Goal: Transaction & Acquisition: Purchase product/service

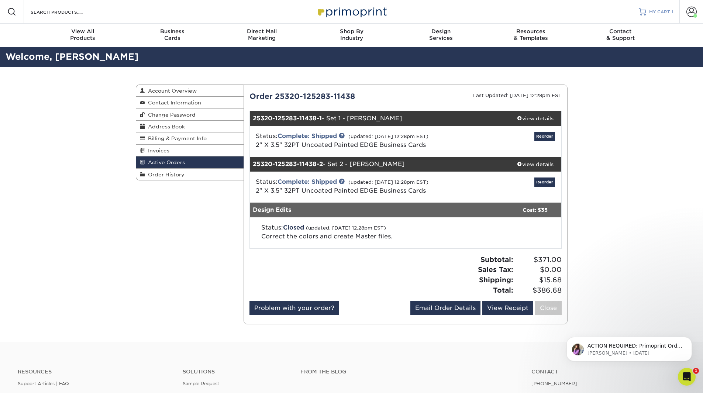
click at [666, 11] on span "MY CART" at bounding box center [659, 12] width 21 height 6
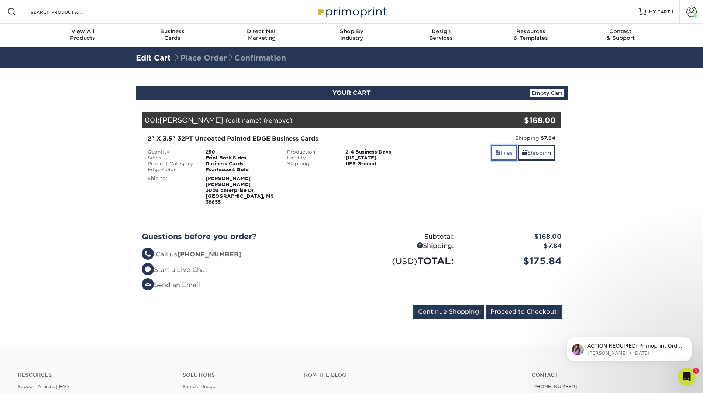
click at [499, 152] on link "Files" at bounding box center [503, 153] width 25 height 16
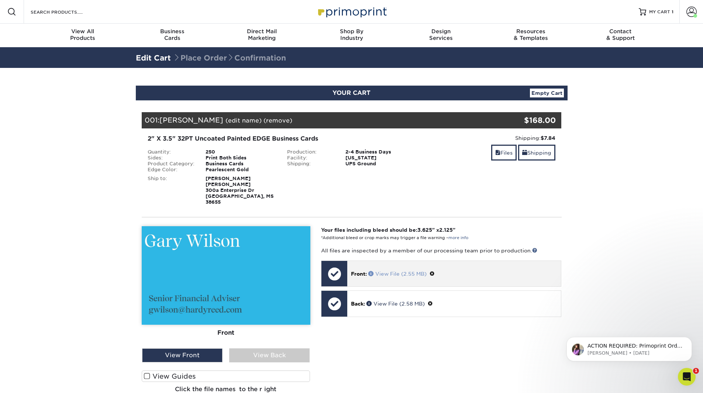
click at [377, 271] on link "View File (2.55 MB)" at bounding box center [397, 274] width 58 height 6
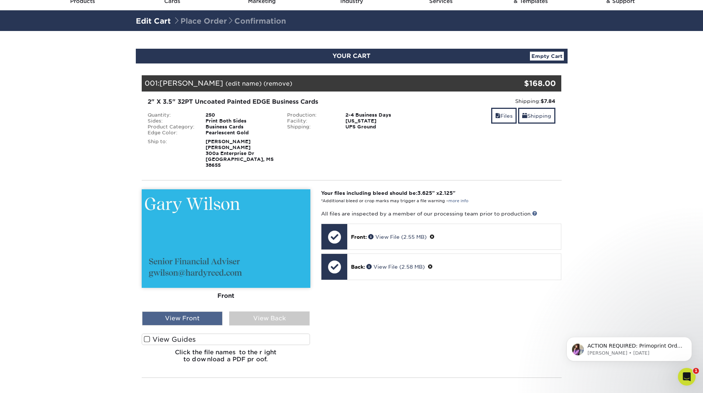
scroll to position [74, 0]
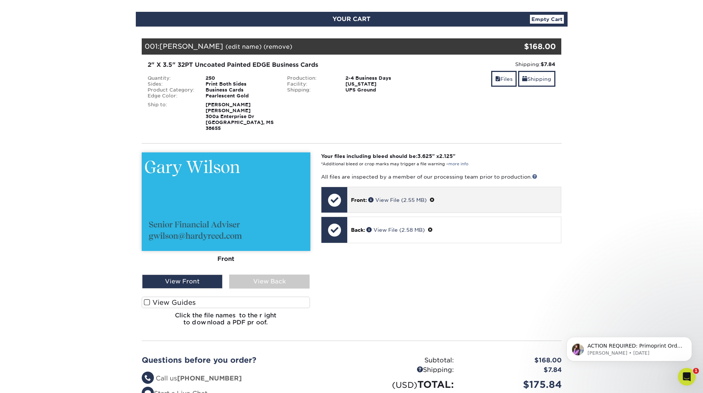
click at [330, 195] on div at bounding box center [334, 200] width 26 height 26
click at [388, 197] on link "View File (2.55 MB)" at bounding box center [397, 200] width 58 height 6
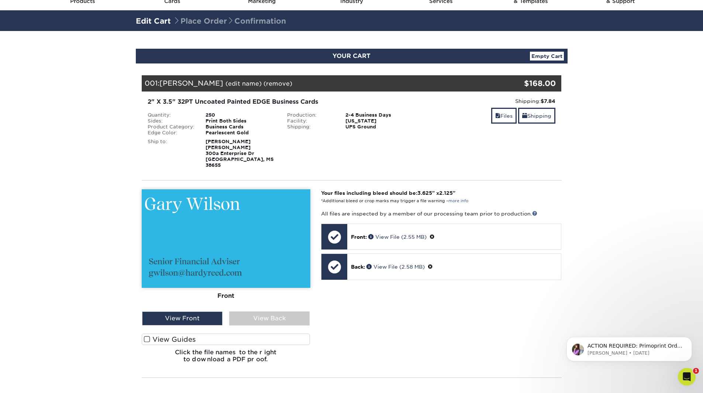
scroll to position [0, 0]
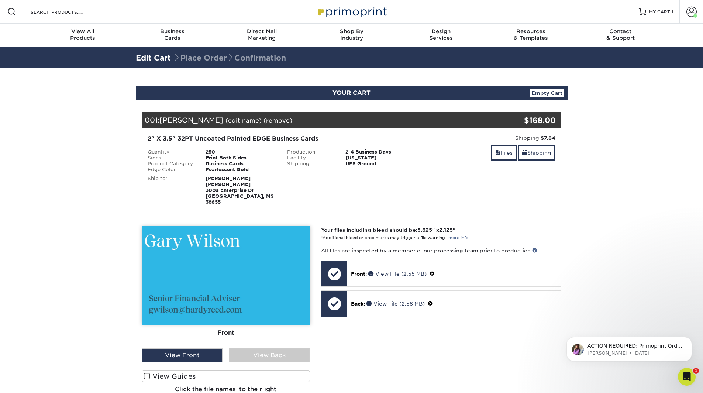
click at [549, 91] on link "Empty Cart" at bounding box center [547, 93] width 34 height 9
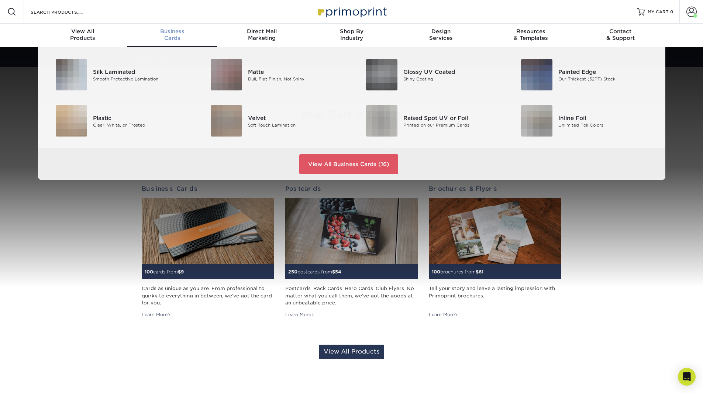
click at [162, 31] on span "Business" at bounding box center [172, 31] width 90 height 7
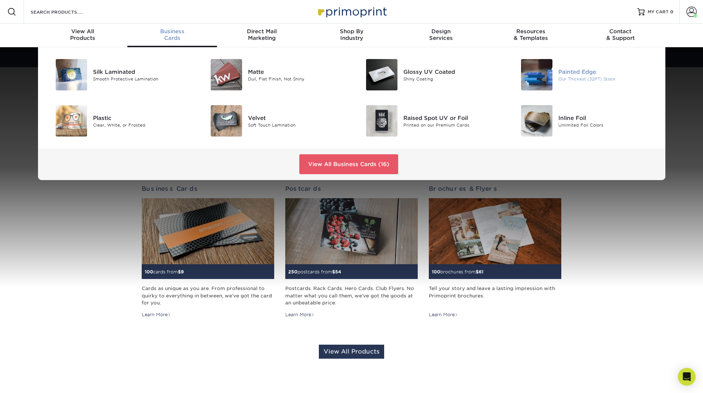
click at [537, 79] on img at bounding box center [536, 74] width 31 height 31
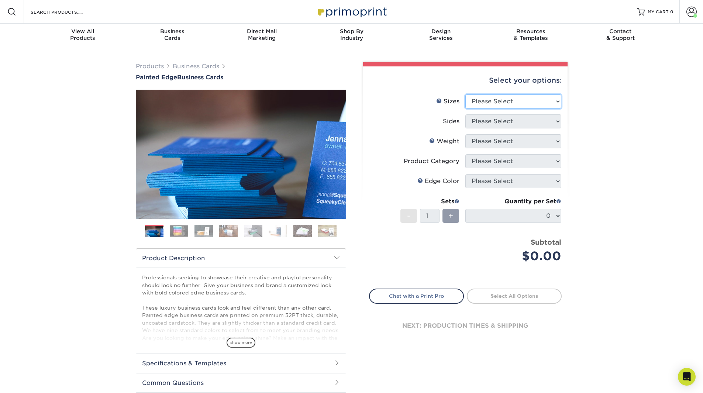
click at [505, 100] on select "Please Select 2" x 3.5" - Standard 2.125" x 3.375" - European 2.5" x 2.5" - Squ…" at bounding box center [513, 101] width 96 height 14
select select "2.00x3.50"
click at [465, 94] on select "Please Select 2" x 3.5" - Standard 2.125" x 3.375" - European 2.5" x 2.5" - Squ…" at bounding box center [513, 101] width 96 height 14
click at [500, 121] on select "Please Select Print Both Sides Print Front Only" at bounding box center [513, 121] width 96 height 14
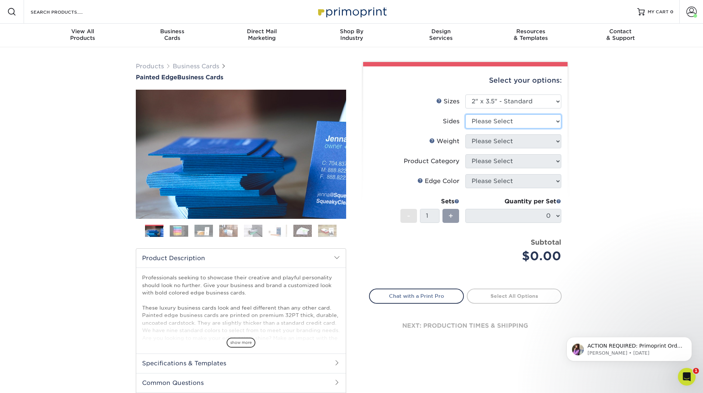
select select "13abbda7-1d64-4f25-8bb2-c179b224825d"
click at [465, 114] on select "Please Select Print Both Sides Print Front Only" at bounding box center [513, 121] width 96 height 14
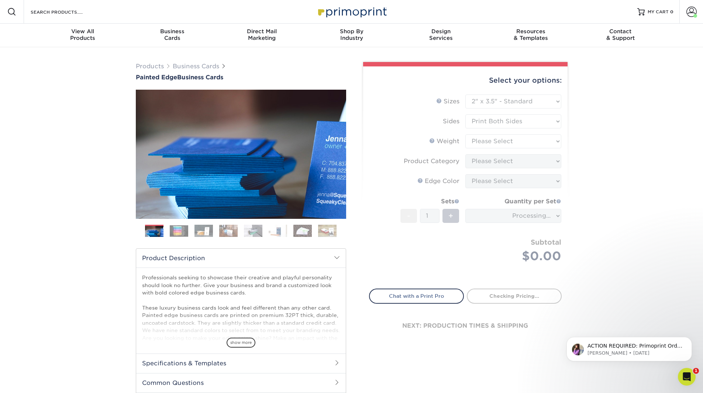
click at [500, 142] on form "Sizes Help Sizes Please Select 2" x 3.5" - Standard 2.125" x 3.375" - European …" at bounding box center [465, 187] width 193 height 186
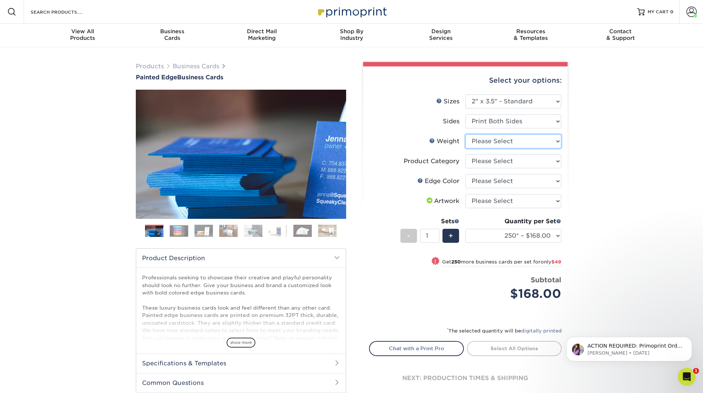
click at [502, 142] on select "Please Select 32PTUC" at bounding box center [513, 141] width 96 height 14
select select "32PTUC"
click at [465, 134] on select "Please Select 32PTUC" at bounding box center [513, 141] width 96 height 14
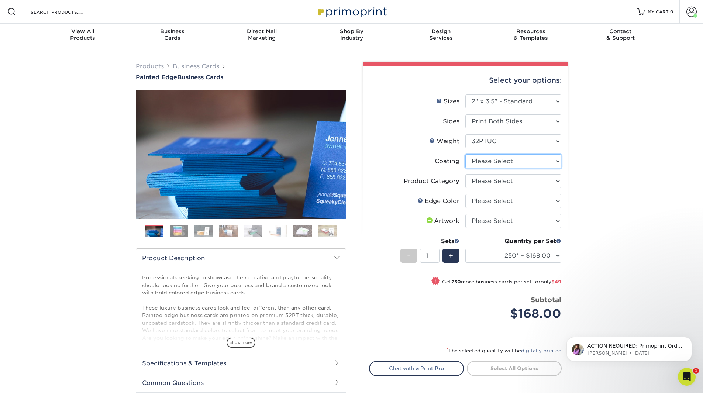
click at [504, 163] on select at bounding box center [513, 161] width 96 height 14
select select "3e7618de-abca-4bda-9f97-8b9129e913d8"
click at [465, 154] on select at bounding box center [513, 161] width 96 height 14
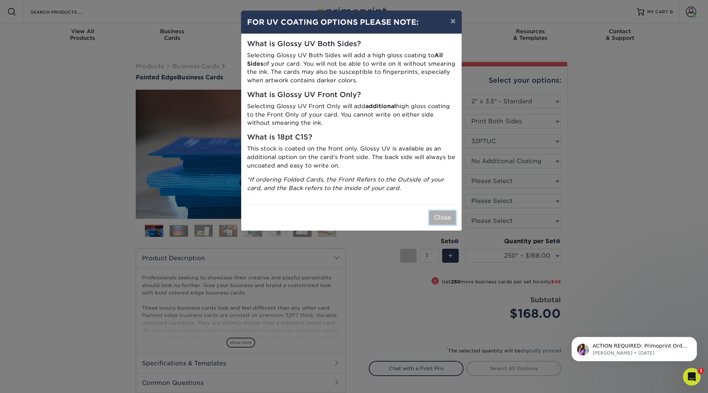
click at [441, 215] on button "Close" at bounding box center [443, 218] width 27 height 14
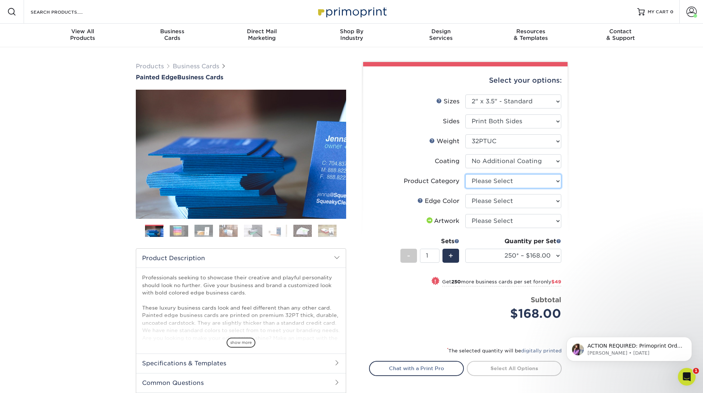
click at [488, 182] on select "Please Select Business Cards" at bounding box center [513, 181] width 96 height 14
select select "3b5148f1-0588-4f88-a218-97bcfdce65c1"
click at [465, 174] on select "Please Select Business Cards" at bounding box center [513, 181] width 96 height 14
click at [488, 200] on select "Please Select Charcoal Black Brown Blue Pearlescent Blue Pearlescent Gold Pearl…" at bounding box center [513, 201] width 96 height 14
select select "84f43a64-87e1-46ad-aba1-d69946adcbfc"
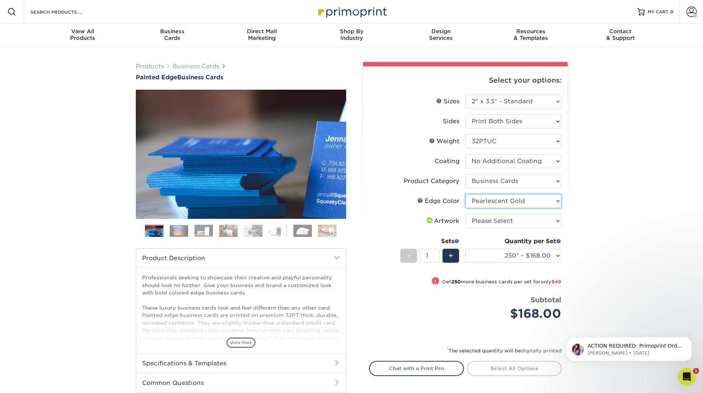
click at [465, 194] on select "Please Select Charcoal Black Brown Blue Pearlescent Blue Pearlescent Gold Pearl…" at bounding box center [513, 201] width 96 height 14
click at [491, 224] on select "Please Select I will upload files I need a design - $100" at bounding box center [513, 221] width 96 height 14
select select "upload"
click at [465, 214] on select "Please Select I will upload files I need a design - $100" at bounding box center [513, 221] width 96 height 14
click at [394, 223] on label "Artwork" at bounding box center [417, 221] width 96 height 14
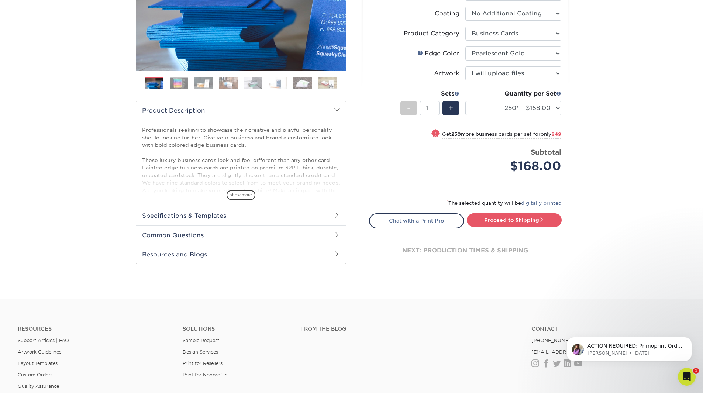
scroll to position [184, 0]
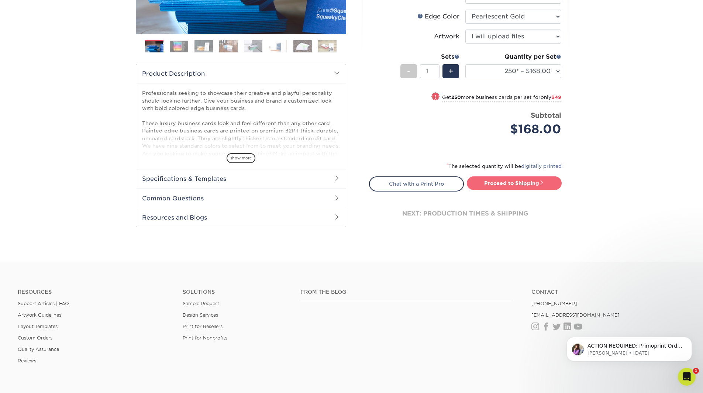
click at [503, 187] on link "Proceed to Shipping" at bounding box center [514, 182] width 95 height 13
type input "Set 1"
select select "b1d50ed3-fc81-464d-a1d8-d1915fbce704"
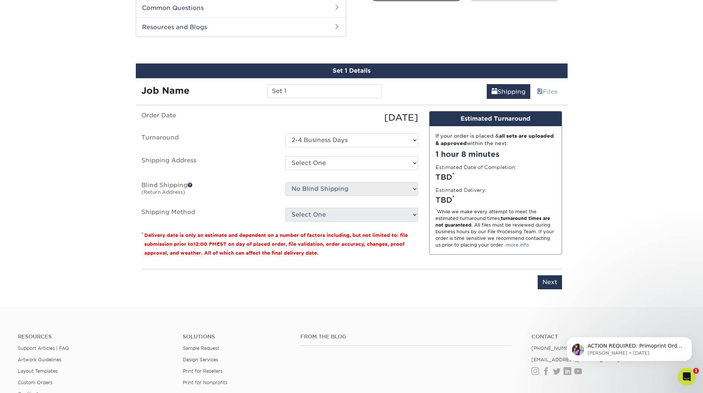
scroll to position [381, 0]
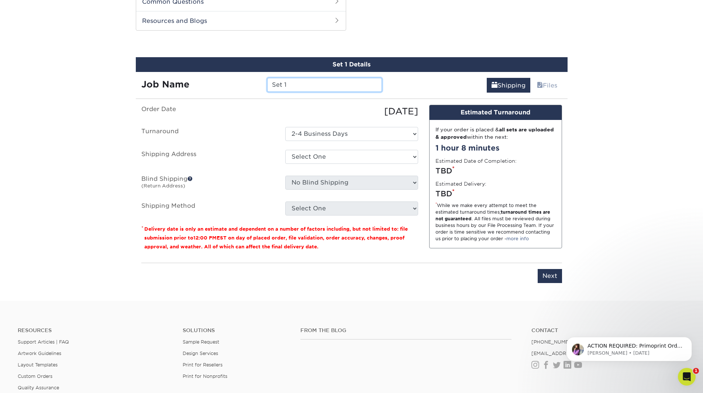
drag, startPoint x: 293, startPoint y: 86, endPoint x: 258, endPoint y: 83, distance: 35.5
click at [258, 83] on div "Job Name Set 1" at bounding box center [262, 85] width 252 height 14
type input "Gary Wilson"
click at [313, 156] on select "Select One Gary Wilson Gary Wilson Hardy Reed Yale Murphy + Add New Address" at bounding box center [351, 157] width 133 height 14
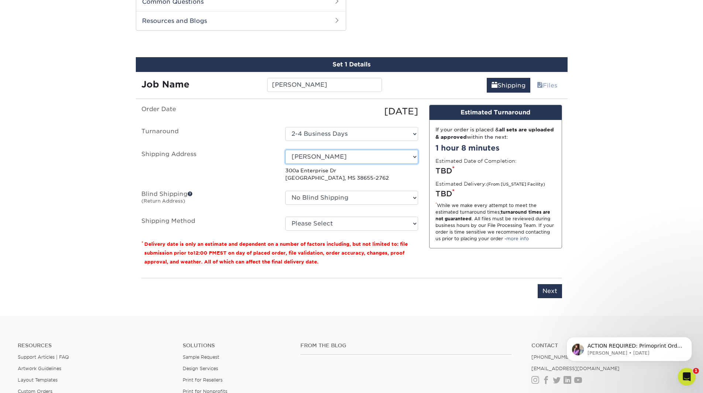
click at [413, 156] on select "Select One Gary Wilson Gary Wilson Hardy Reed Yale Murphy + Add New Address" at bounding box center [351, 157] width 133 height 14
click at [355, 196] on select "No Blind Shipping Gary Wilson Gary Wilson Hardy Reed Yale Murphy + Add New Addr…" at bounding box center [351, 198] width 133 height 14
click at [352, 155] on select "Select One Gary Wilson Gary Wilson Hardy Reed Yale Murphy + Add New Address" at bounding box center [351, 157] width 133 height 14
click at [265, 159] on label "Shipping Address" at bounding box center [208, 166] width 144 height 32
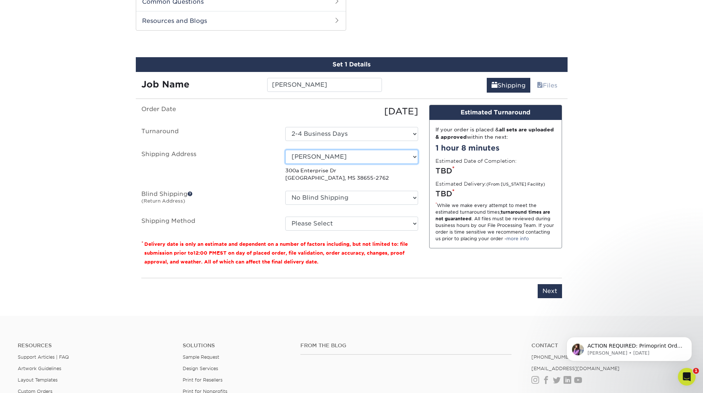
click at [316, 158] on select "Select One Gary Wilson Gary Wilson Hardy Reed Yale Murphy + Add New Address" at bounding box center [351, 157] width 133 height 14
click at [339, 159] on select "Select One Gary Wilson Gary Wilson Hardy Reed Yale Murphy + Add New Address" at bounding box center [351, 157] width 133 height 14
select select "newaddress"
click at [285, 150] on select "Select One Gary Wilson Gary Wilson Hardy Reed Yale Murphy + Add New Address" at bounding box center [351, 157] width 133 height 14
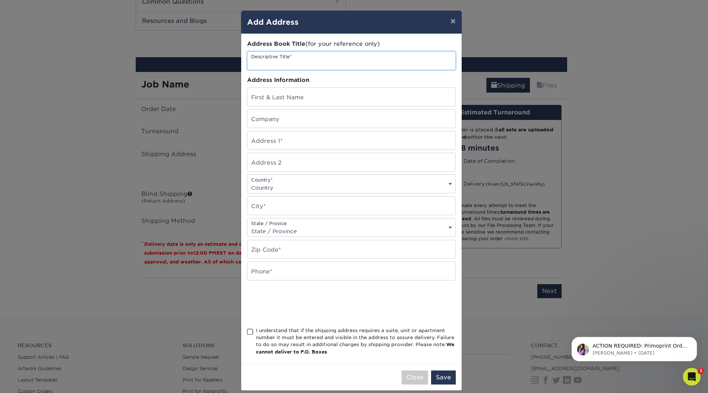
click at [269, 61] on input "text" at bounding box center [352, 61] width 208 height 18
type input "[PERSON_NAME]"
click at [282, 103] on input "text" at bounding box center [352, 97] width 208 height 18
type input "[PERSON_NAME]"
click at [279, 121] on input "text" at bounding box center [352, 119] width 208 height 18
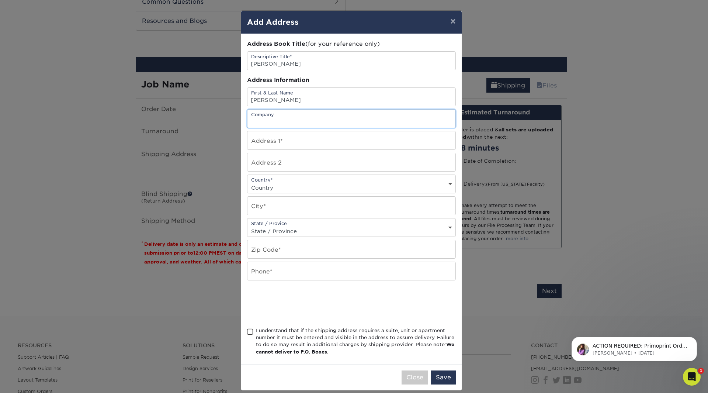
type input "[PERSON_NAME]"
click at [281, 141] on input "text" at bounding box center [352, 140] width 208 height 18
type input "300A Enterprise Drive"
click at [259, 163] on input "text" at bounding box center [352, 162] width 208 height 18
click at [265, 189] on select "Country United States Canada ----------------------------- Afghanistan Albania …" at bounding box center [352, 187] width 208 height 11
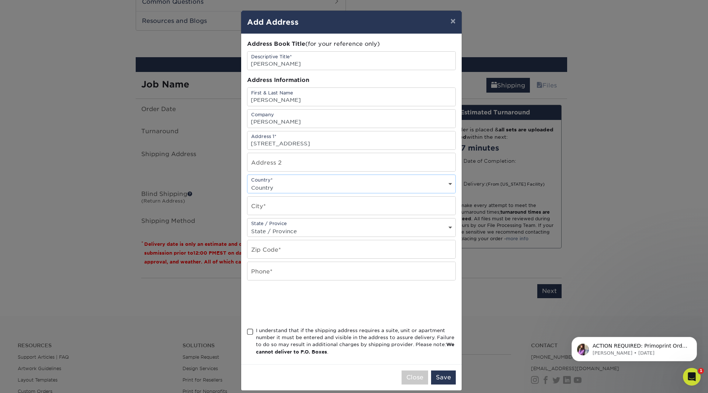
select select "US"
click at [248, 182] on select "Country United States Canada ----------------------------- Afghanistan Albania …" at bounding box center [352, 187] width 208 height 11
click at [270, 204] on input "text" at bounding box center [352, 206] width 208 height 18
type input "Oxford"
click at [274, 230] on select "State / Province Alabama Alaska Arizona Arkansas California Colorado Connecticu…" at bounding box center [352, 231] width 208 height 11
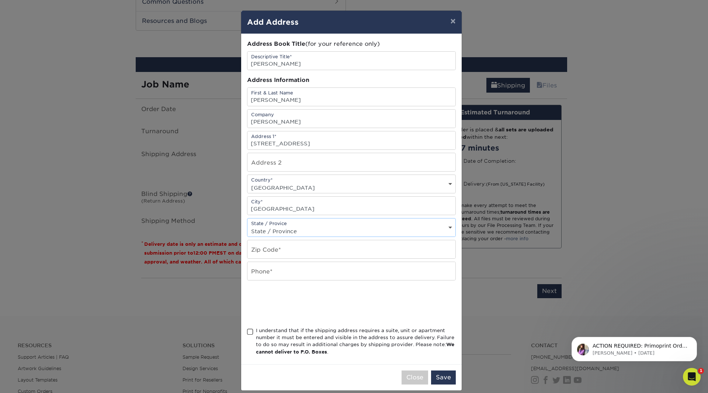
select select "MS"
click at [248, 226] on select "State / Province Alabama Alaska Arizona Arkansas California Colorado Connecticu…" at bounding box center [352, 231] width 208 height 11
click at [258, 250] on input "text" at bounding box center [352, 249] width 208 height 18
type input "38655"
click at [276, 277] on input "text" at bounding box center [352, 271] width 208 height 18
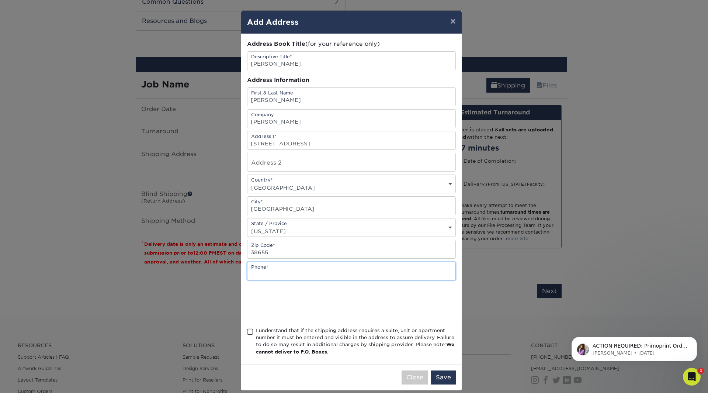
type input "6628234722"
click at [248, 332] on span at bounding box center [250, 331] width 6 height 7
click at [0, 0] on input "I understand that if the shipping address requires a suite, unit or apartment n…" at bounding box center [0, 0] width 0 height 0
click at [448, 377] on button "Save" at bounding box center [443, 377] width 25 height 14
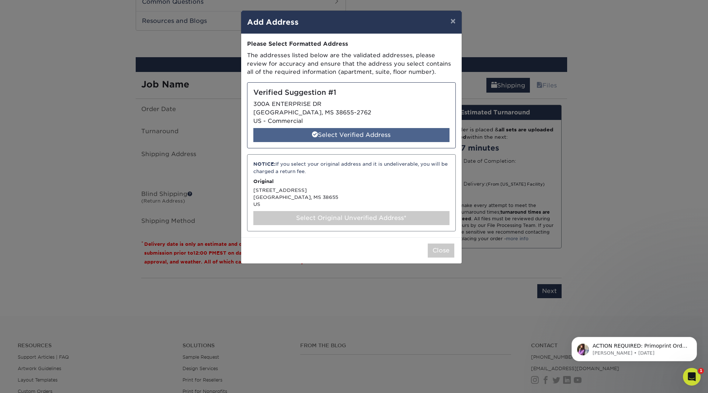
click at [381, 131] on div "Select Verified Address" at bounding box center [352, 135] width 196 height 14
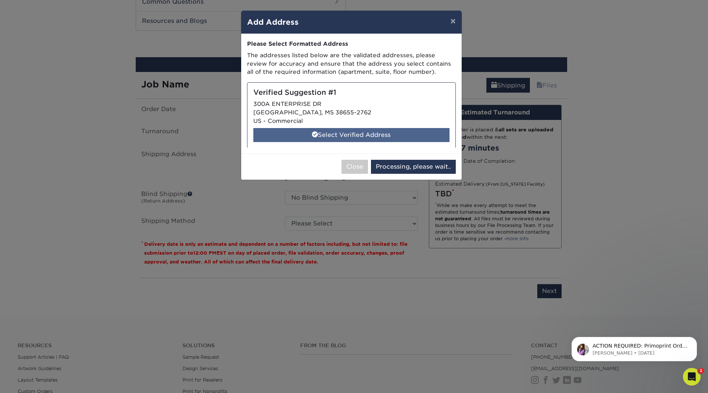
select select "285220"
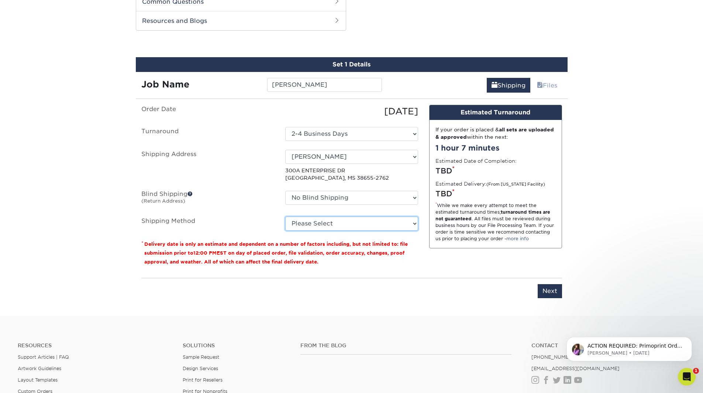
click at [332, 224] on select "Please Select Ground Shipping (+$7.84) 3 Day Shipping Service (+$18.68) 2 Day A…" at bounding box center [351, 224] width 133 height 14
select select "03"
click at [285, 217] on select "Please Select Ground Shipping (+$7.84) 3 Day Shipping Service (+$18.68) 2 Day A…" at bounding box center [351, 224] width 133 height 14
drag, startPoint x: 461, startPoint y: 299, endPoint x: 495, endPoint y: 299, distance: 34.7
click at [461, 299] on div "You've choosen mailing services! If you have a csv address list please upload i…" at bounding box center [351, 206] width 421 height 202
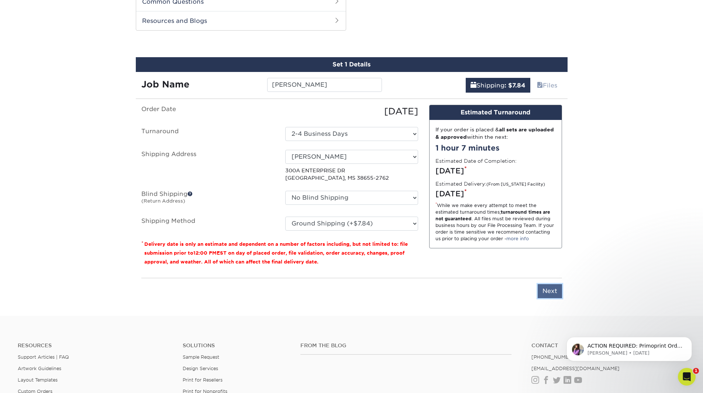
click at [546, 290] on input "Next" at bounding box center [550, 291] width 24 height 14
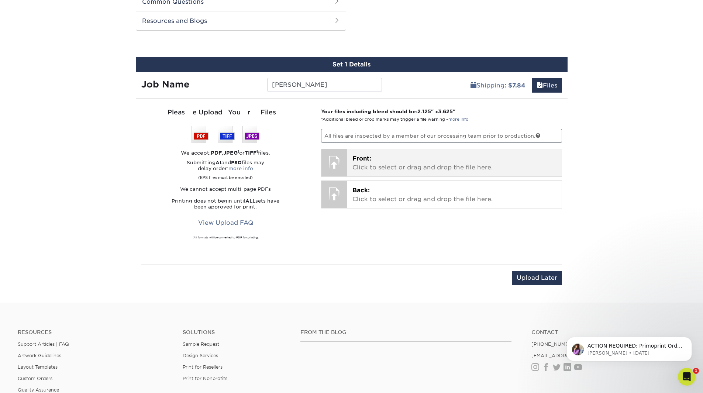
click at [357, 161] on span "Front:" at bounding box center [361, 158] width 19 height 7
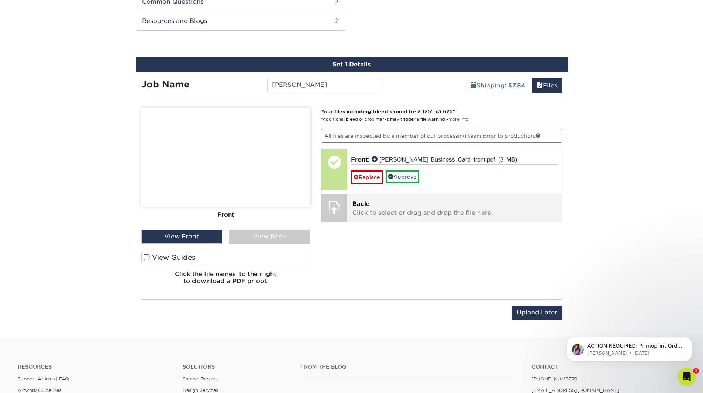
click at [353, 207] on span "Back:" at bounding box center [360, 203] width 17 height 7
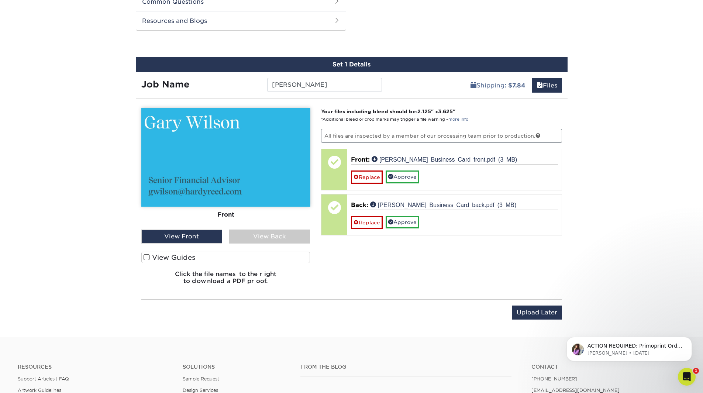
click at [269, 235] on div "View Back" at bounding box center [269, 237] width 81 height 14
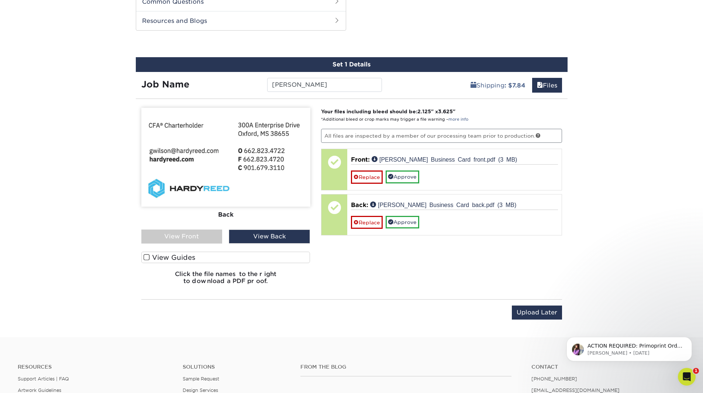
click at [477, 265] on div "Your files including bleed should be: 2.125 " x 3.625 " *Additional bleed or cr…" at bounding box center [441, 199] width 252 height 183
click at [398, 282] on div "Your files including bleed should be: 2.125 " x 3.625 " *Additional bleed or cr…" at bounding box center [441, 199] width 252 height 183
click at [617, 242] on div "Products Business Cards Painted Edge Business Cards Previous Next" at bounding box center [351, 1] width 703 height 671
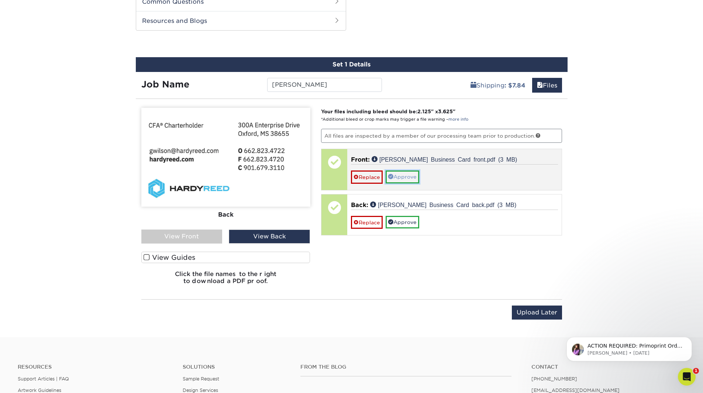
click at [403, 176] on link "Approve" at bounding box center [403, 176] width 34 height 13
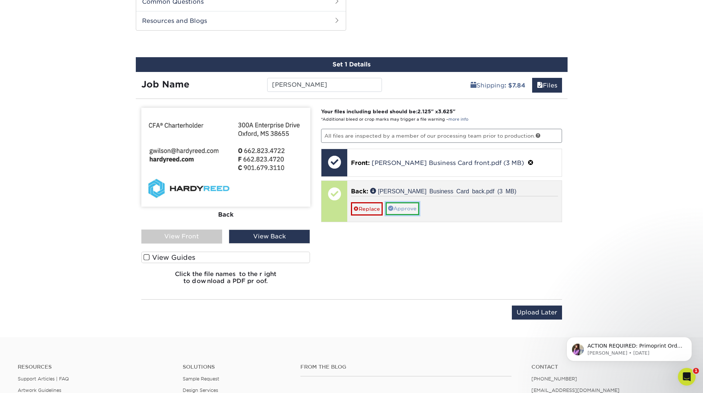
click at [411, 206] on link "Approve" at bounding box center [403, 208] width 34 height 13
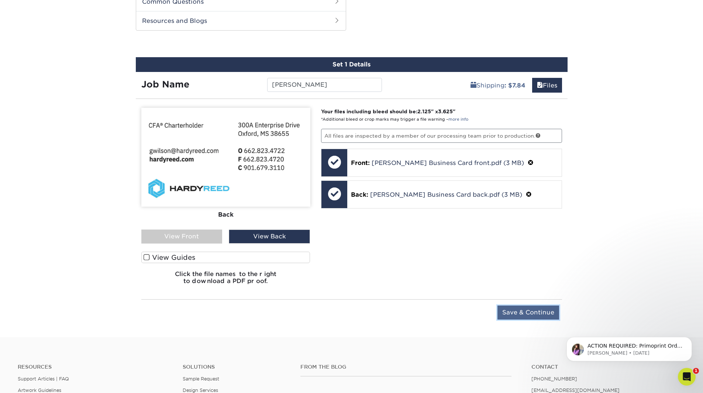
click at [545, 314] on input "Save & Continue" at bounding box center [528, 313] width 62 height 14
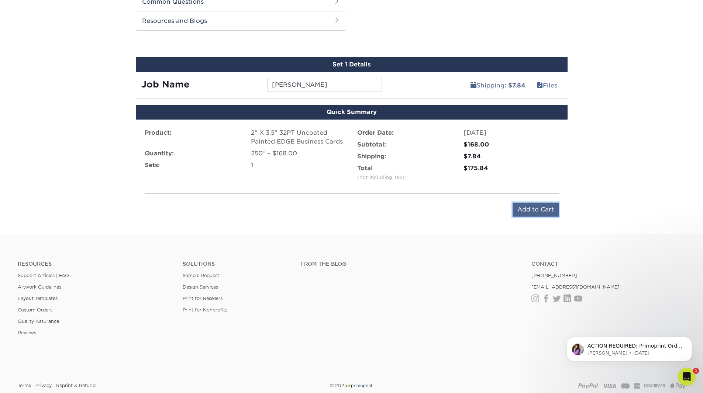
click at [527, 208] on input "Add to Cart" at bounding box center [536, 210] width 46 height 14
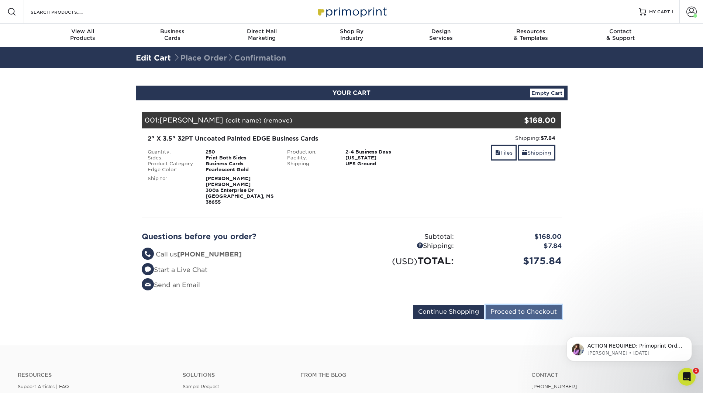
click at [519, 305] on input "Proceed to Checkout" at bounding box center [524, 312] width 76 height 14
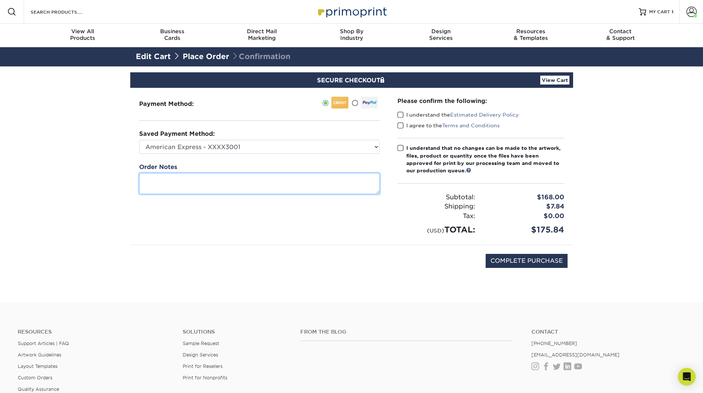
click at [152, 182] on textarea at bounding box center [259, 183] width 241 height 21
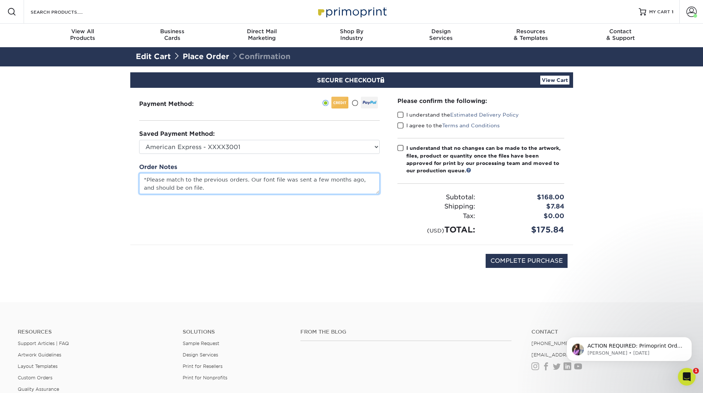
click at [209, 187] on textarea "*Please match to the previous orders. Our font file was sent a few months ago, …" at bounding box center [259, 183] width 241 height 21
click at [183, 178] on textarea "*Please match to the previous orders. Our font file was sent a few months ago, …" at bounding box center [259, 183] width 241 height 21
click at [307, 187] on textarea "*Please match font/sizing/spacing/color to the previous orders. Our font file w…" at bounding box center [259, 183] width 241 height 21
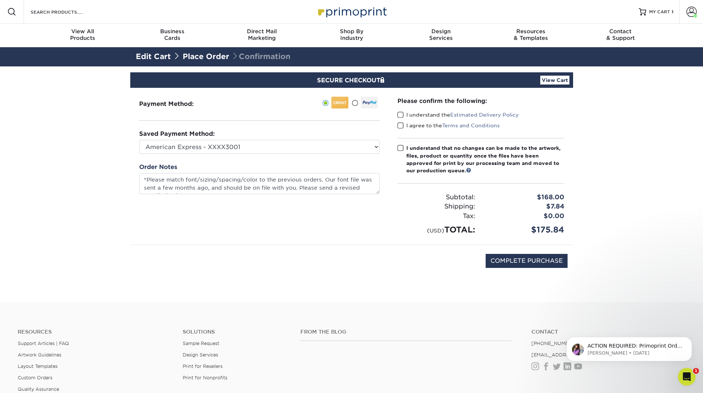
type textarea "*Please match fontsizingspacingcolor to the previous orders. Our font file was …"
click at [400, 114] on span at bounding box center [400, 114] width 6 height 7
click at [0, 0] on input "I understand the Estimated Delivery Policy" at bounding box center [0, 0] width 0 height 0
click at [400, 125] on span at bounding box center [400, 125] width 6 height 7
click at [0, 0] on input "I agree to the Terms and Conditions" at bounding box center [0, 0] width 0 height 0
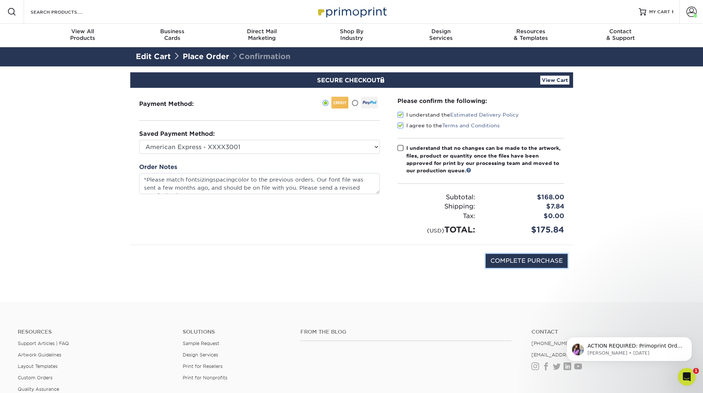
drag, startPoint x: 535, startPoint y: 265, endPoint x: 320, endPoint y: 306, distance: 219.4
click at [324, 306] on div "Resources Menu Search Products Account Welcome, [PERSON_NAME] Account Dashboard…" at bounding box center [351, 259] width 703 height 518
click at [401, 150] on span at bounding box center [400, 148] width 6 height 7
click at [0, 0] on input "I understand that no changes can be made to the artwork, files, product or quan…" at bounding box center [0, 0] width 0 height 0
click at [539, 261] on input "COMPLETE PURCHASE" at bounding box center [527, 261] width 82 height 14
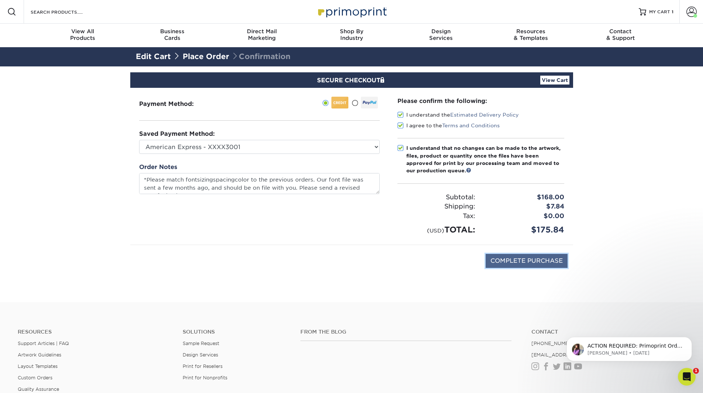
type input "PROCESSING, PLEASE WAIT..."
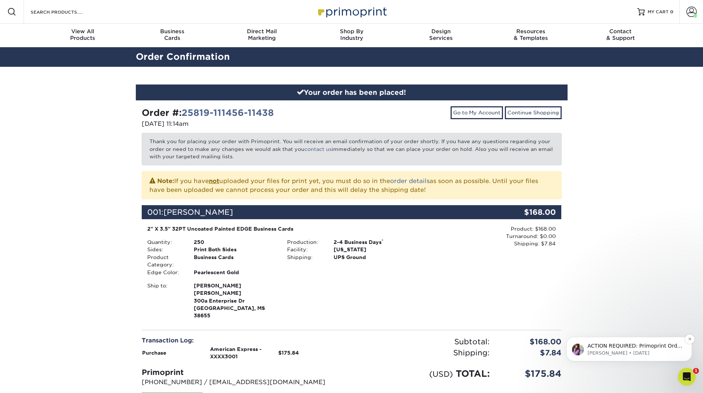
click at [631, 348] on p "ACTION REQUIRED: Primoprint Order 25520-32452-11438 Thank you for placing your …" at bounding box center [634, 345] width 95 height 7
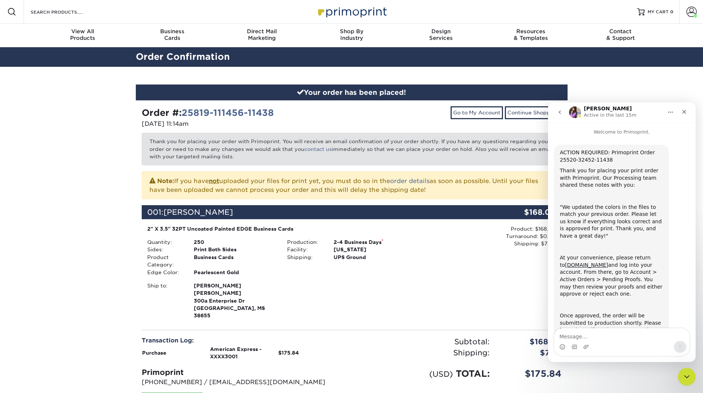
scroll to position [40, 0]
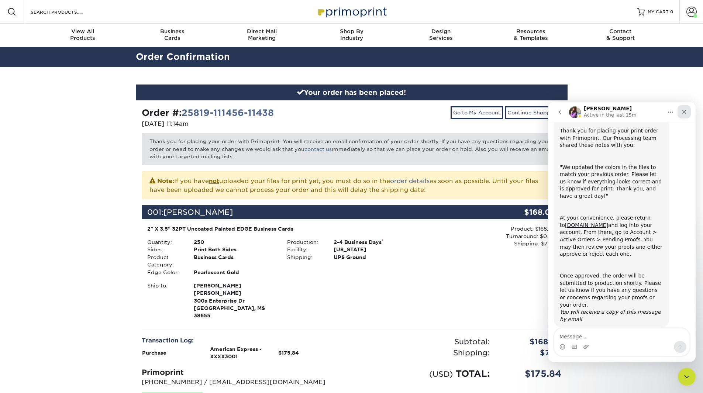
click at [684, 109] on icon "Close" at bounding box center [684, 112] width 6 height 6
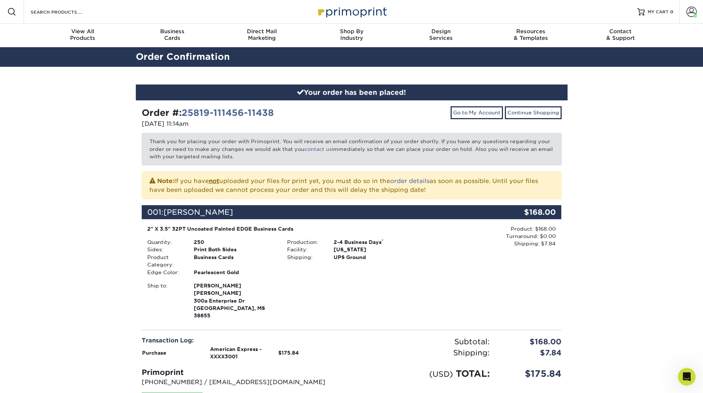
drag, startPoint x: 640, startPoint y: 99, endPoint x: 629, endPoint y: 101, distance: 11.0
click at [630, 100] on div "Your order has been placed! Order #: 25819-111456-11438 [DATE] 11:14am Go to My…" at bounding box center [351, 266] width 703 height 398
click at [691, 12] on span at bounding box center [691, 12] width 10 height 10
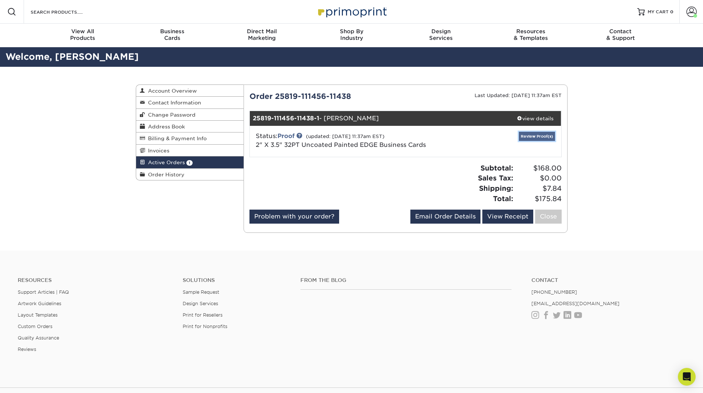
click at [531, 133] on link "Review Proof(s)" at bounding box center [537, 136] width 36 height 9
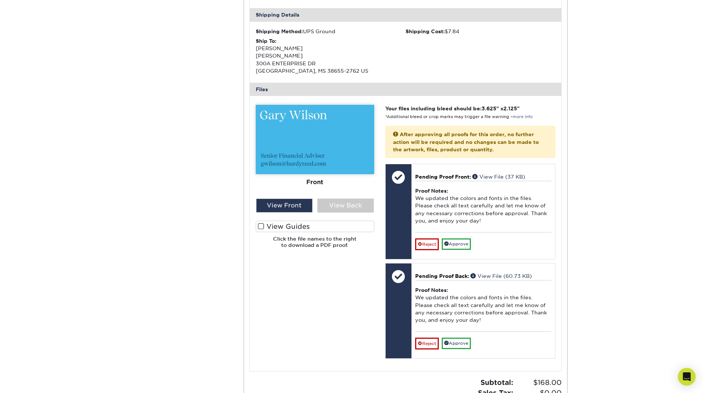
scroll to position [258, 0]
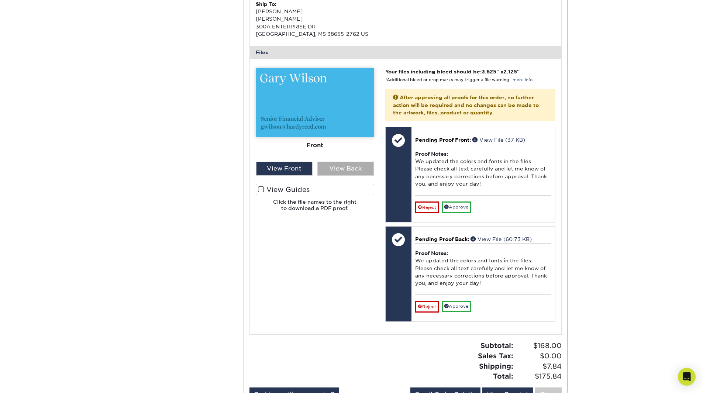
click at [341, 169] on div "View Back" at bounding box center [345, 169] width 56 height 14
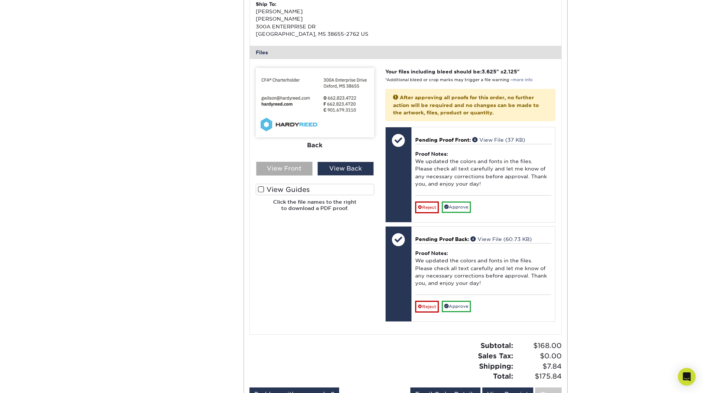
click at [293, 171] on div "View Front" at bounding box center [284, 169] width 56 height 14
